Goal: Task Accomplishment & Management: Use online tool/utility

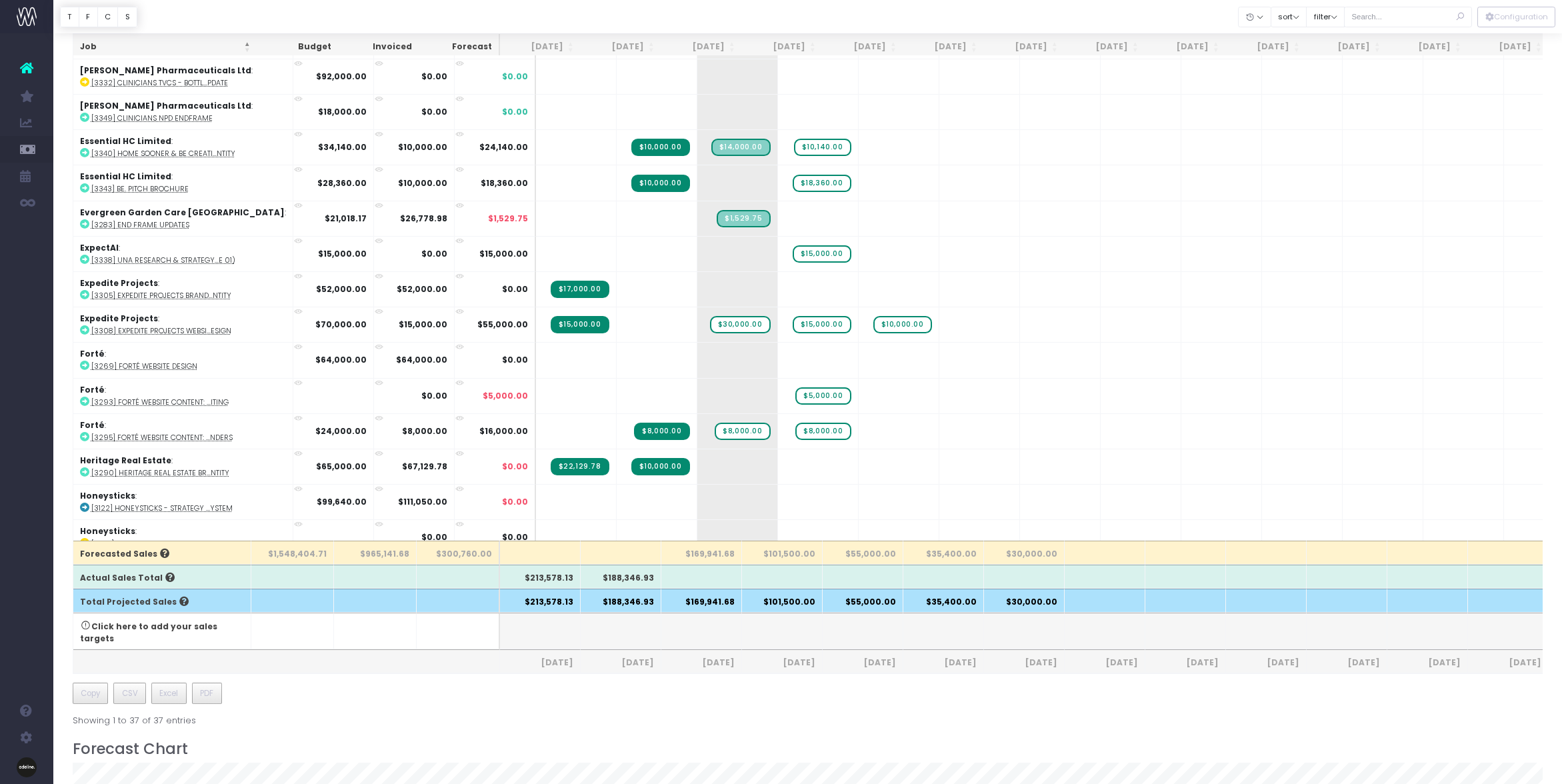
scroll to position [643, 0]
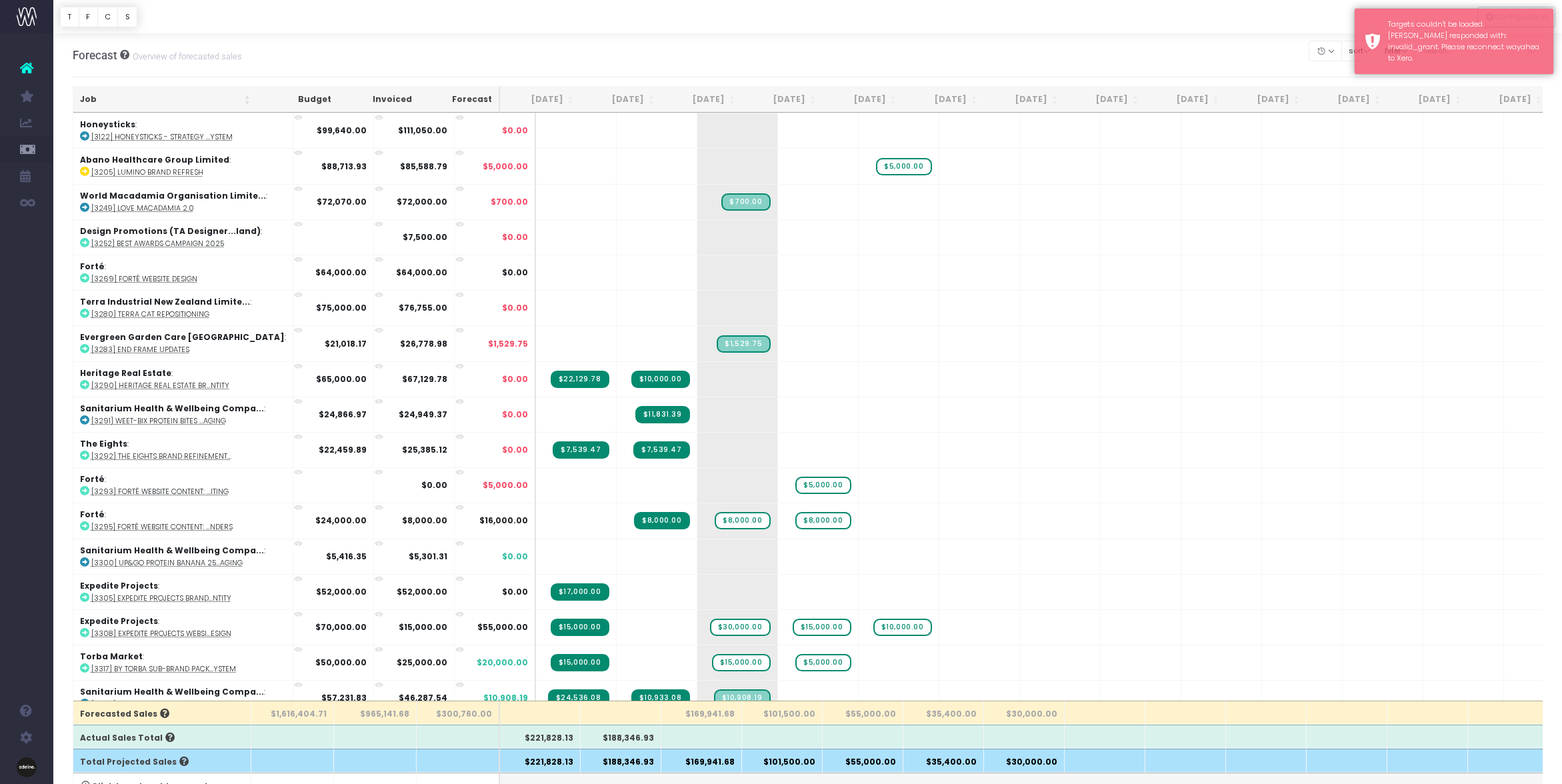
click at [90, 99] on th "Job" at bounding box center [165, 99] width 184 height 26
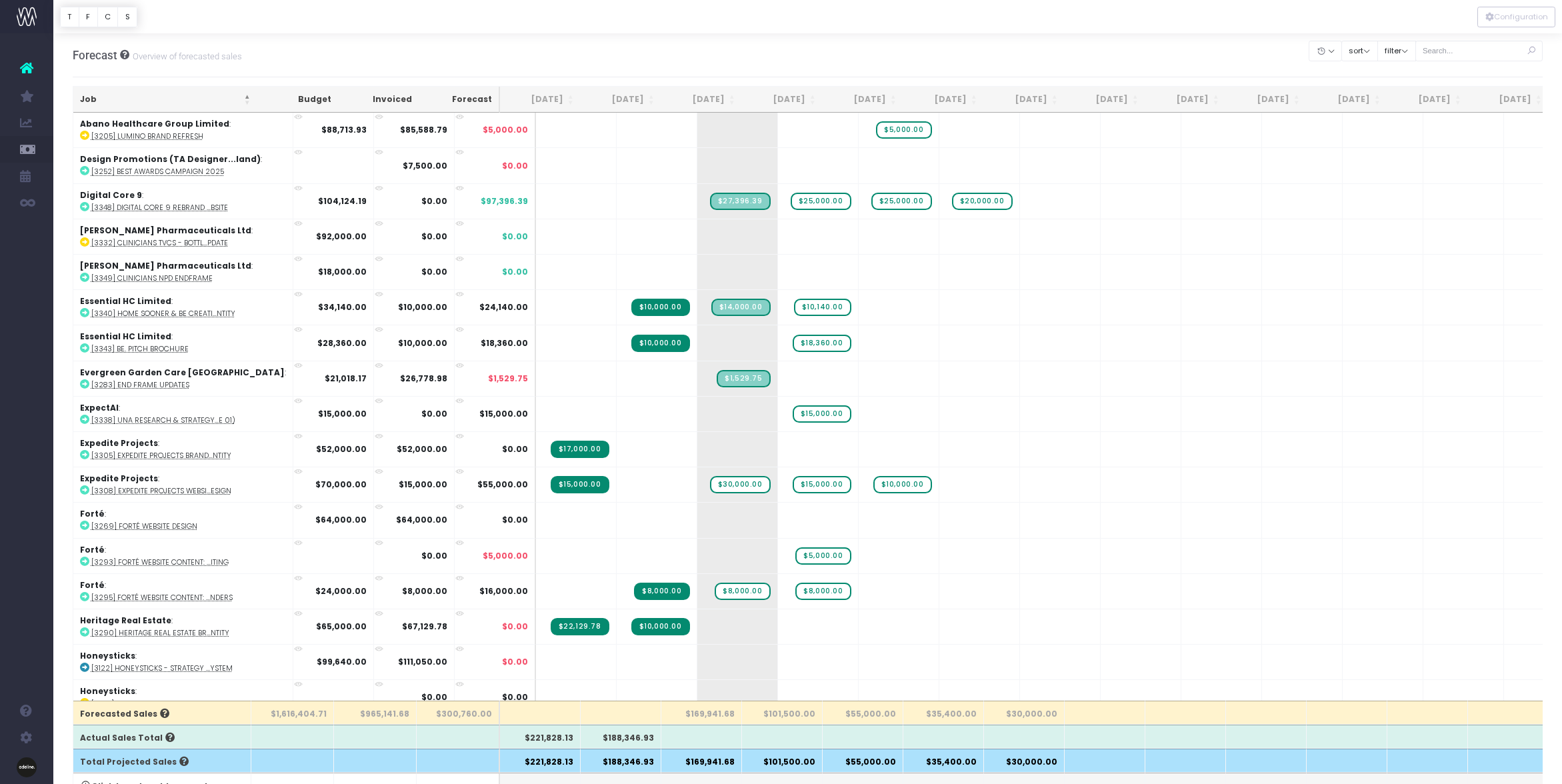
click at [85, 102] on th "Job" at bounding box center [165, 99] width 184 height 26
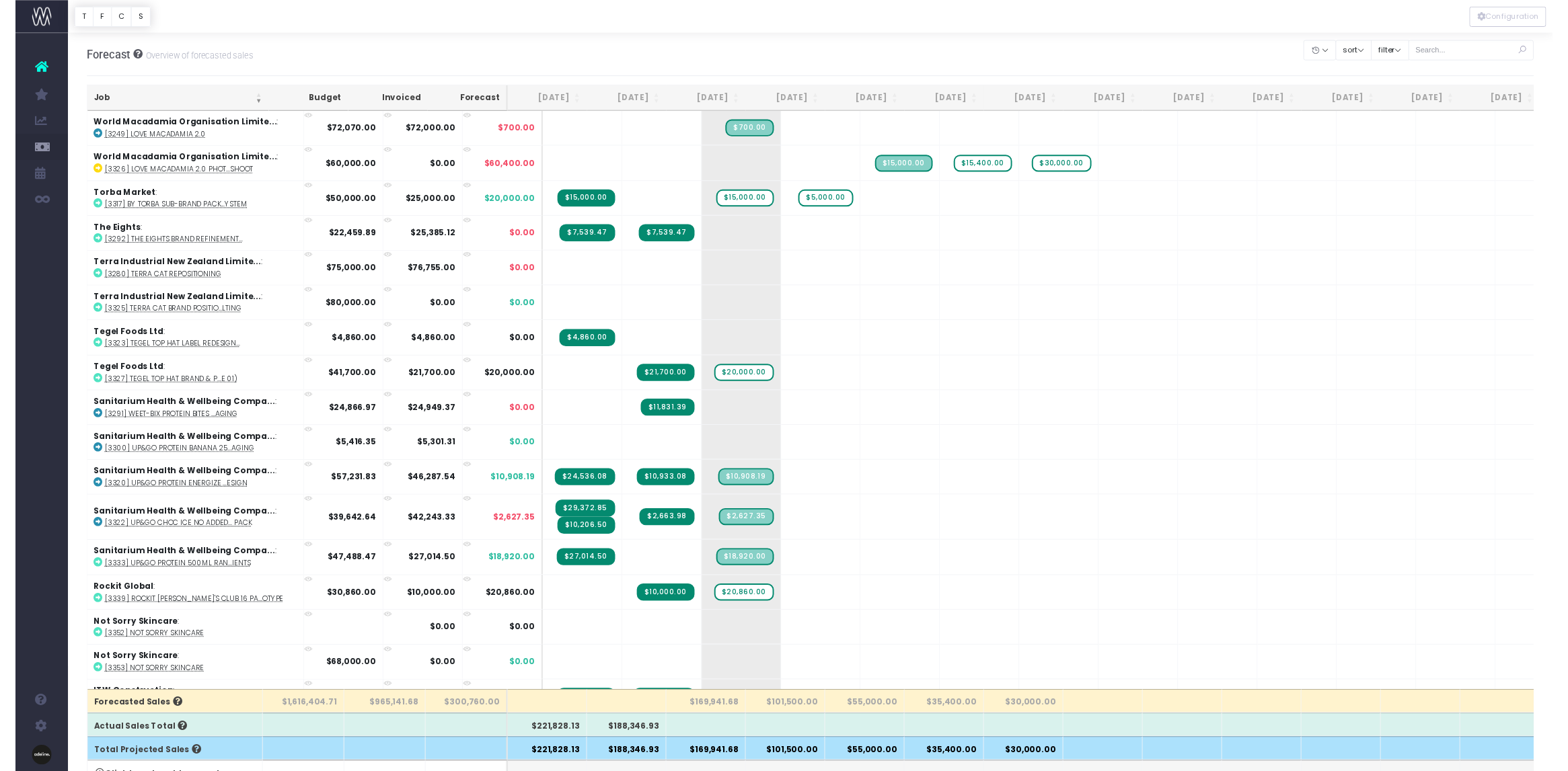
scroll to position [3, 0]
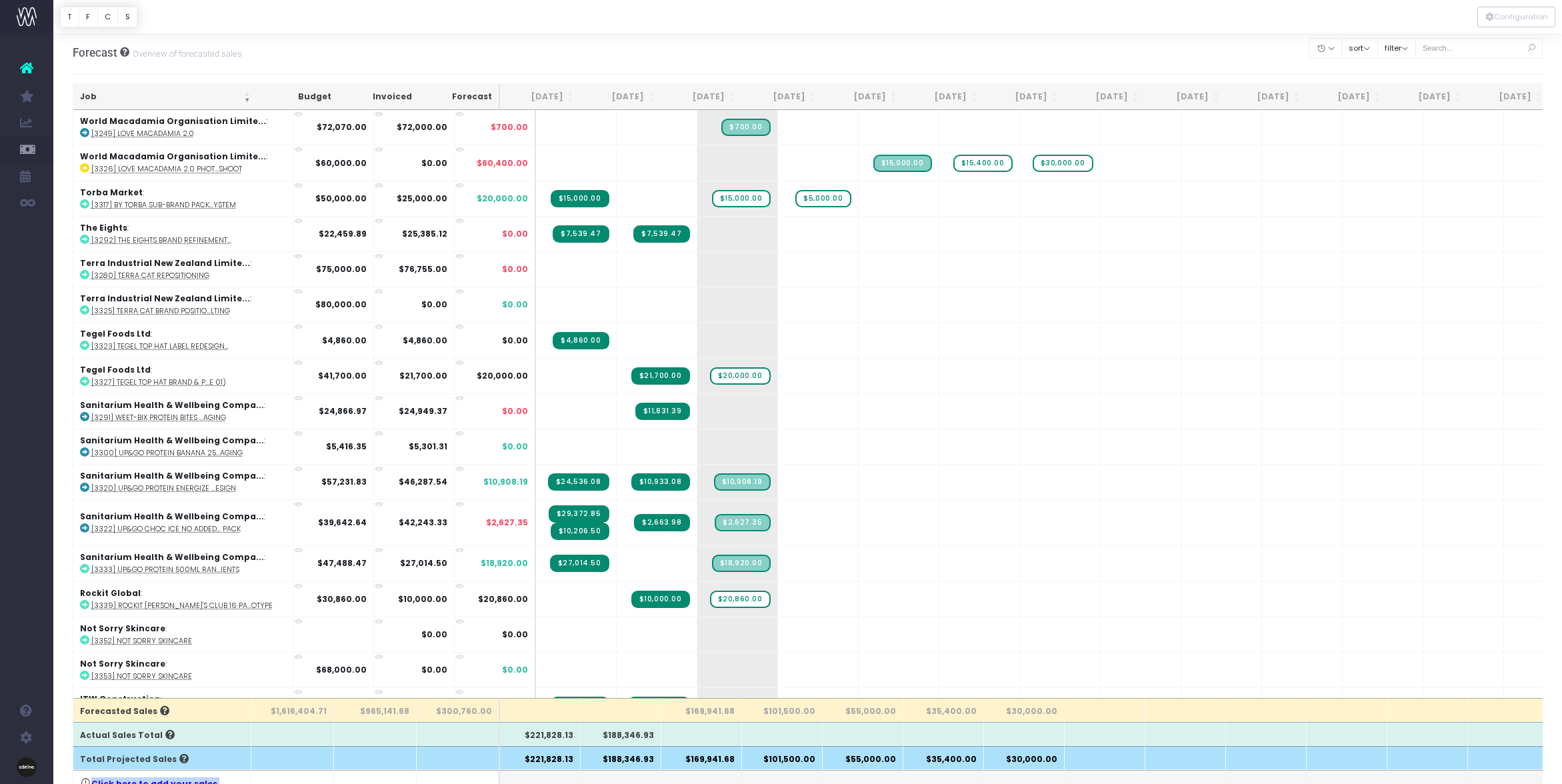
drag, startPoint x: 1559, startPoint y: 779, endPoint x: 1495, endPoint y: 752, distance: 69.5
click at [1495, 753] on div "Forecast Overview of forecasted sales Clear Filters Hide Jun 2025 Jul 2025 Aug …" at bounding box center [807, 787] width 1508 height 1514
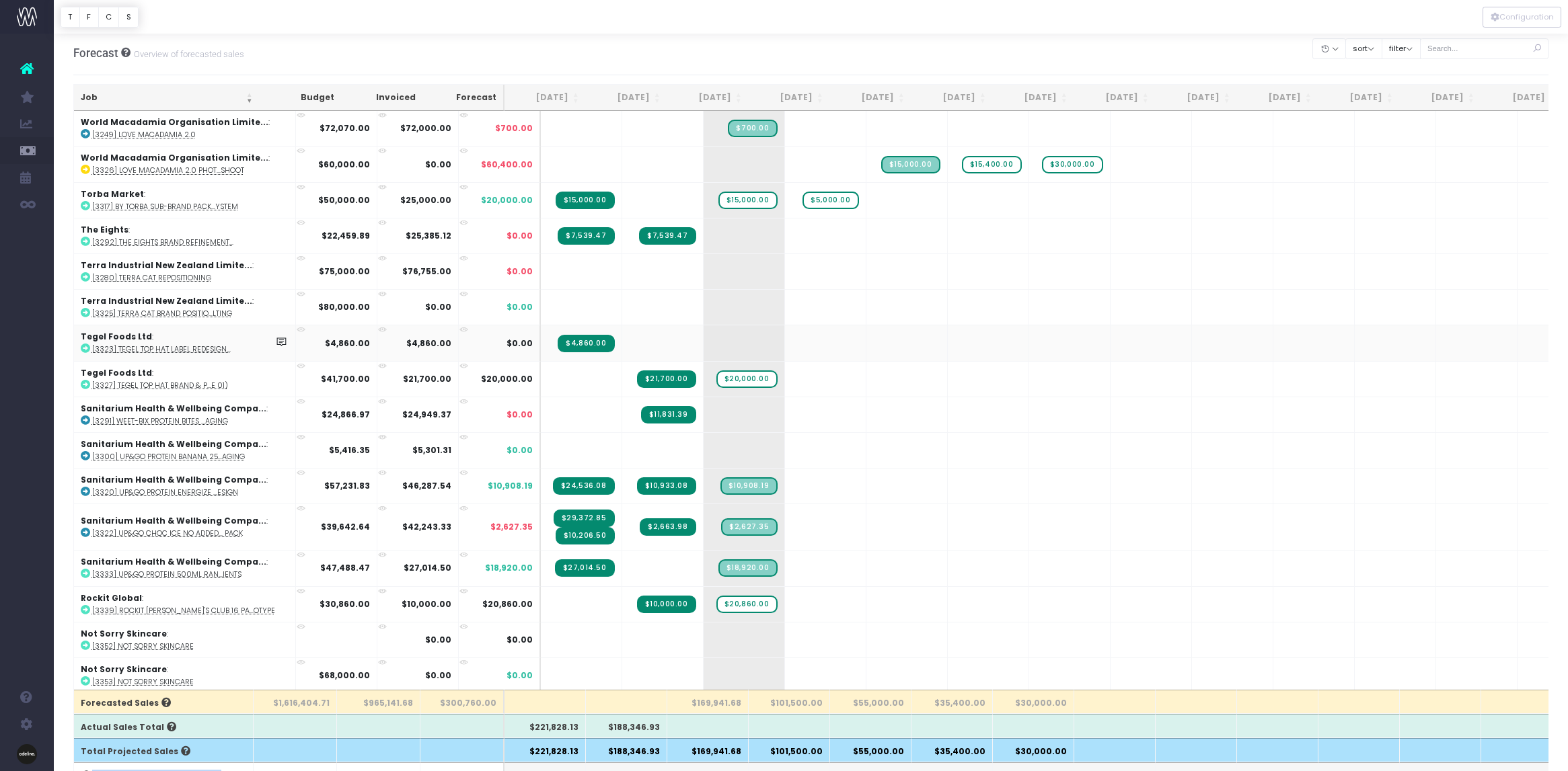
scroll to position [0, 0]
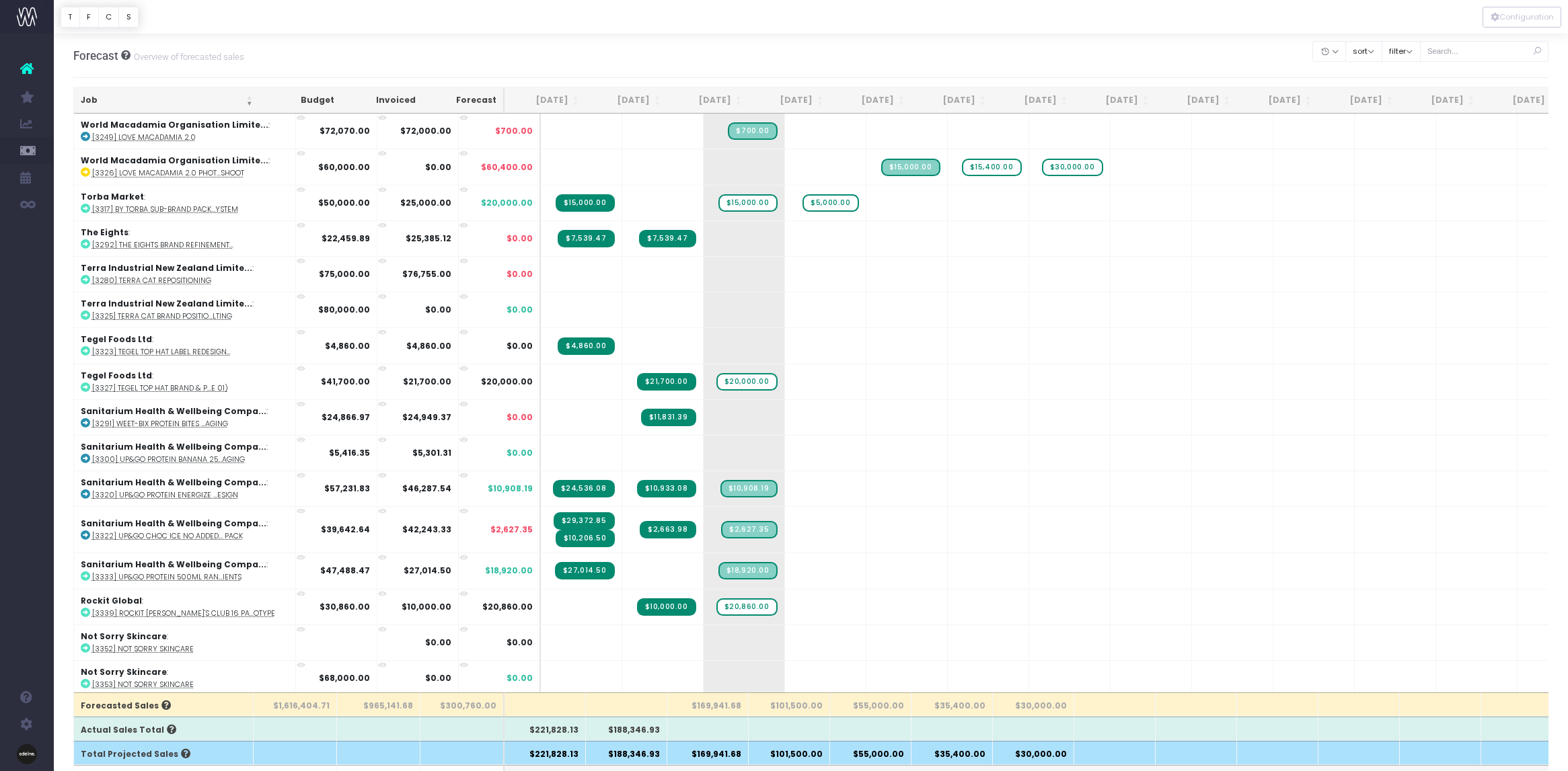
click at [90, 102] on th "Job" at bounding box center [167, 100] width 186 height 26
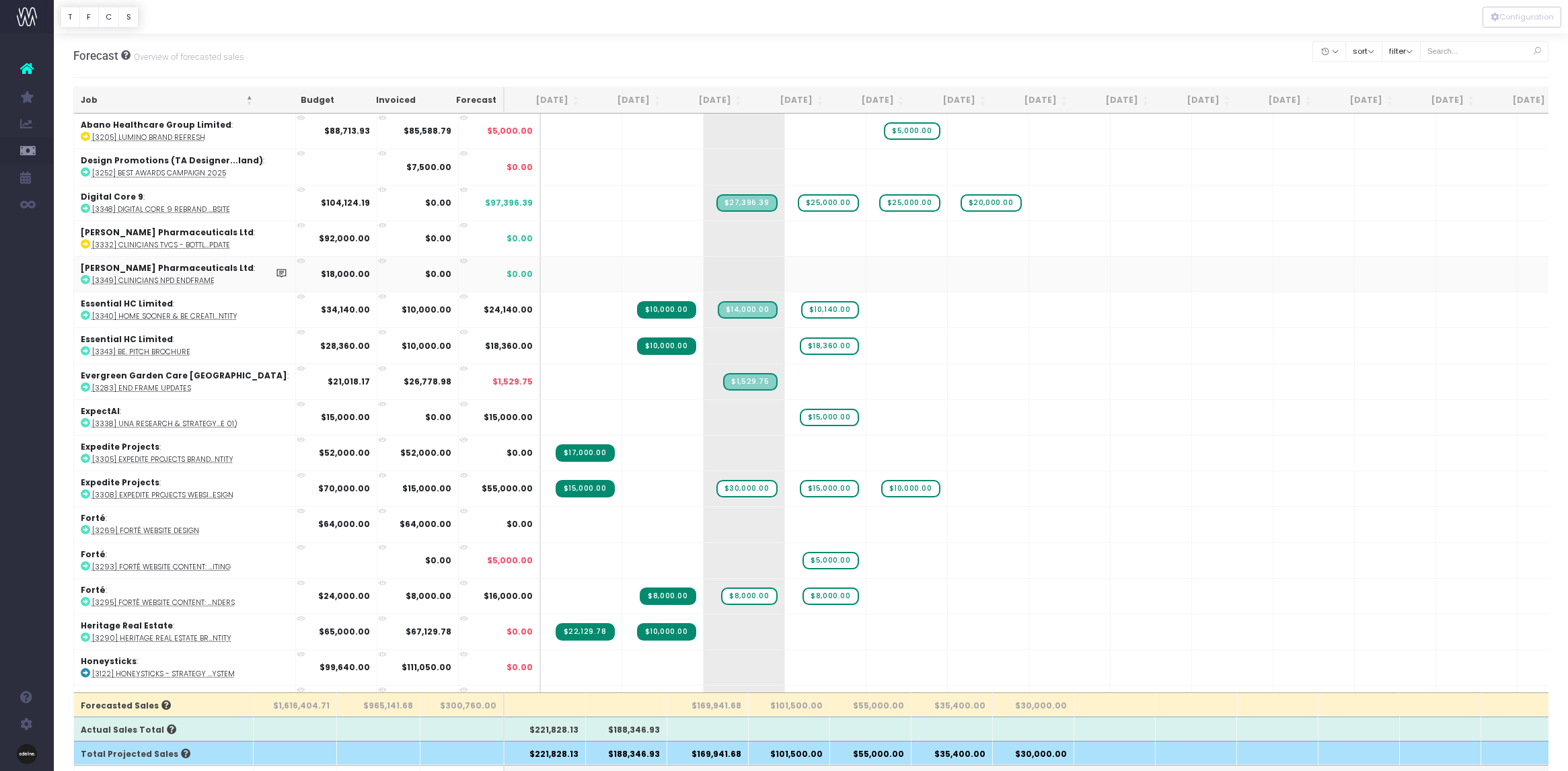
click at [82, 280] on icon at bounding box center [86, 280] width 10 height 10
